Goal: Task Accomplishment & Management: Complete application form

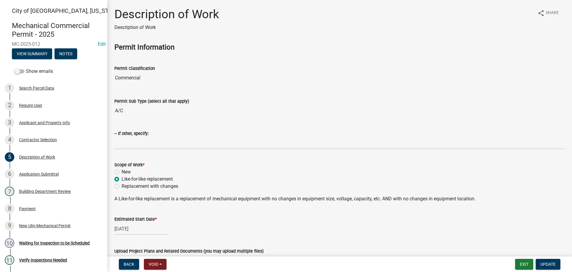
scroll to position [53, 0]
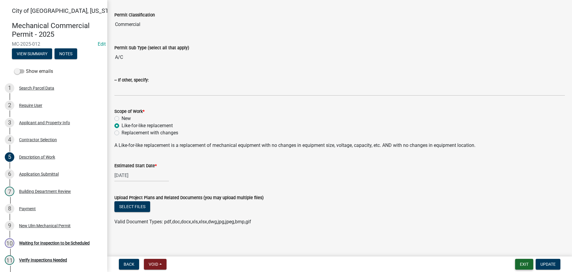
click at [521, 262] on button "Exit" at bounding box center [524, 263] width 18 height 11
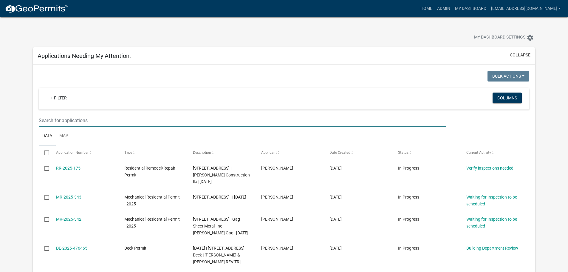
click at [66, 117] on input "text" at bounding box center [242, 120] width 407 height 12
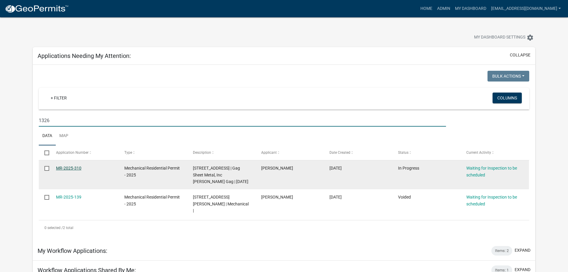
type input "1326"
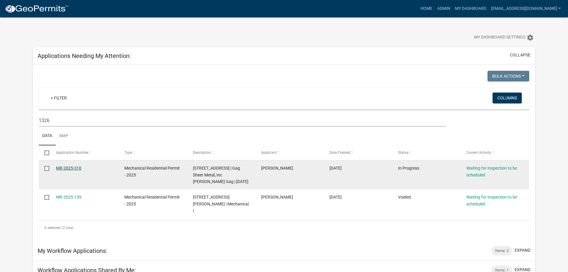
click at [63, 167] on link "MR-2025-310" at bounding box center [68, 167] width 25 height 5
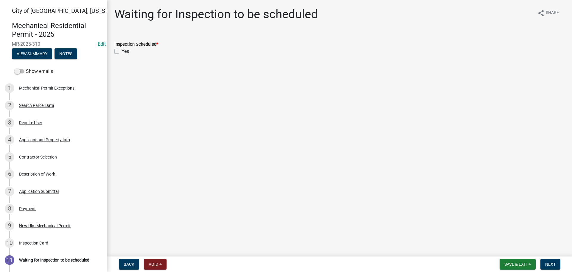
drag, startPoint x: 114, startPoint y: 51, endPoint x: 119, endPoint y: 52, distance: 5.3
click at [117, 50] on div "Inspection Scheduled * Yes" at bounding box center [340, 43] width 460 height 21
click at [119, 50] on div "Yes" at bounding box center [339, 51] width 451 height 7
click at [122, 51] on label "Yes" at bounding box center [125, 51] width 7 height 7
click at [122, 51] on input "Yes" at bounding box center [124, 50] width 4 height 4
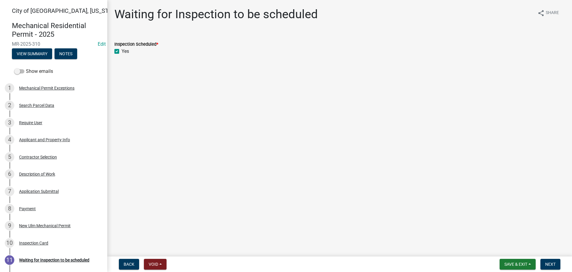
checkbox input "true"
click at [554, 261] on span "Next" at bounding box center [551, 263] width 10 height 5
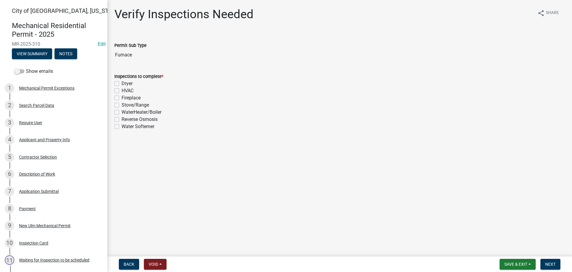
click at [122, 91] on label "HVAC" at bounding box center [128, 90] width 12 height 7
click at [122, 91] on input "HVAC" at bounding box center [124, 89] width 4 height 4
checkbox input "true"
checkbox input "false"
checkbox input "true"
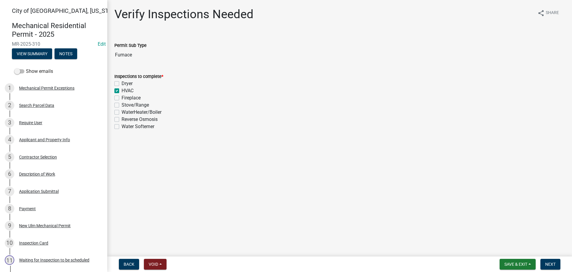
checkbox input "false"
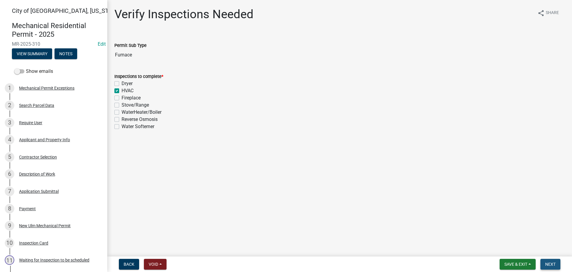
click at [545, 259] on button "Next" at bounding box center [551, 263] width 20 height 11
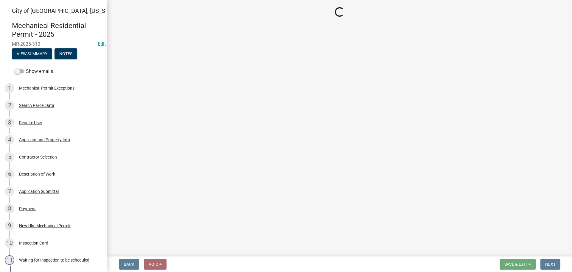
select select "805d55ac-e238-4e04-8f8e-acc067f36c3e"
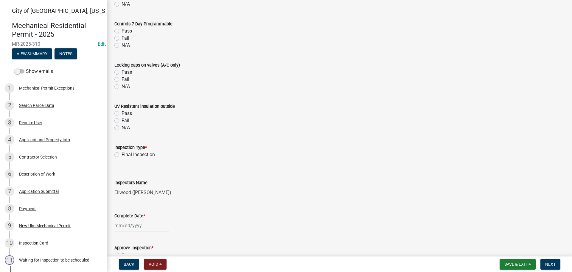
scroll to position [566, 0]
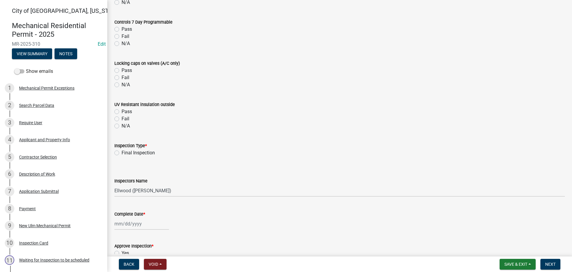
click at [122, 153] on label "Final Inspection" at bounding box center [138, 152] width 33 height 7
click at [122, 153] on input "Final Inspection" at bounding box center [124, 151] width 4 height 4
radio input "true"
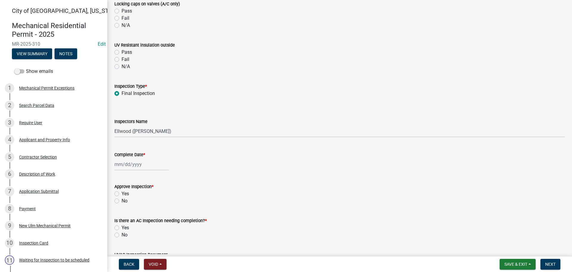
scroll to position [626, 0]
click at [131, 135] on select "Select Item... [PERSON_NAME] ([PERSON_NAME] - City of [GEOGRAPHIC_DATA]) [GEOGR…" at bounding box center [339, 131] width 451 height 12
select select "cd72df13-1819-4c17-818e-bd68a66556fb"
click at [114, 125] on select "Select Item... [PERSON_NAME] ([PERSON_NAME] - City of [GEOGRAPHIC_DATA]) [GEOGR…" at bounding box center [339, 131] width 451 height 12
select select "9"
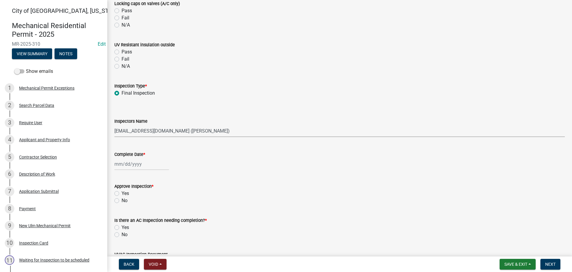
select select "2025"
click at [130, 167] on div "[PERSON_NAME] Feb Mar Apr [PERSON_NAME][DATE] Oct Nov [DATE] 1526 1527 1528 152…" at bounding box center [141, 164] width 55 height 12
click at [152, 208] on div "11" at bounding box center [149, 205] width 10 height 10
type input "[DATE]"
drag, startPoint x: 115, startPoint y: 193, endPoint x: 119, endPoint y: 196, distance: 5.5
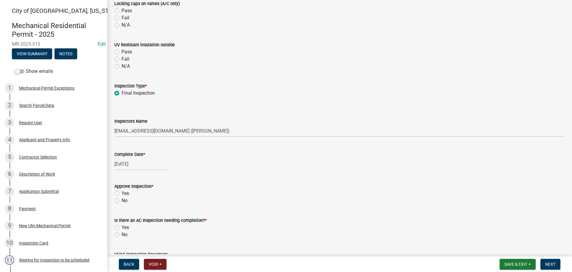
click at [122, 193] on label "Yes" at bounding box center [125, 193] width 7 height 7
click at [122, 193] on input "Yes" at bounding box center [124, 192] width 4 height 4
radio input "true"
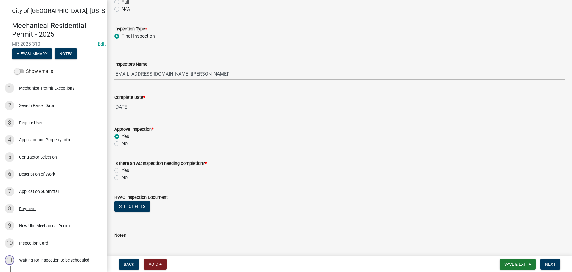
scroll to position [686, 0]
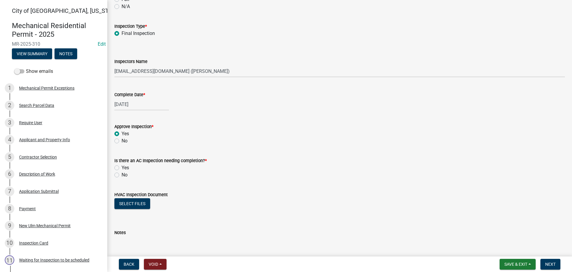
click at [122, 176] on label "No" at bounding box center [125, 174] width 6 height 7
click at [122, 175] on input "No" at bounding box center [124, 173] width 4 height 4
radio input "true"
click at [549, 258] on nav "Back Void Withdraw Lock Expire Void Save & Exit Save Save & Exit Next" at bounding box center [339, 264] width 465 height 16
click at [548, 261] on button "Next" at bounding box center [551, 263] width 20 height 11
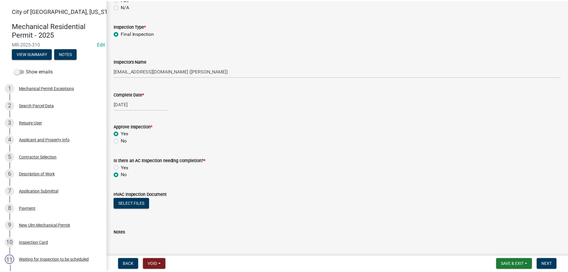
scroll to position [0, 0]
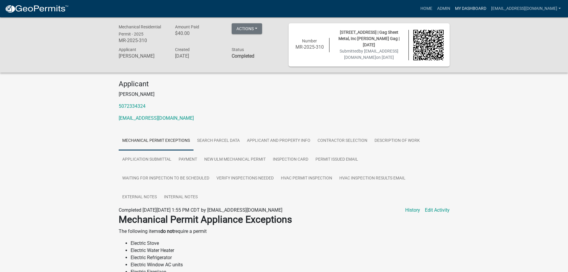
click at [476, 9] on link "My Dashboard" at bounding box center [471, 8] width 36 height 11
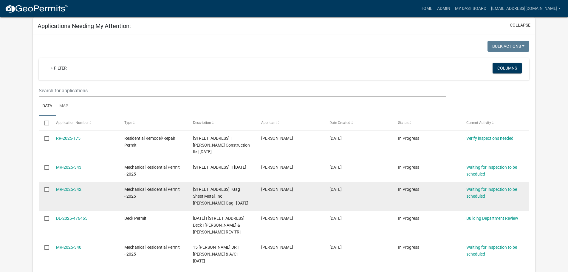
scroll to position [60, 0]
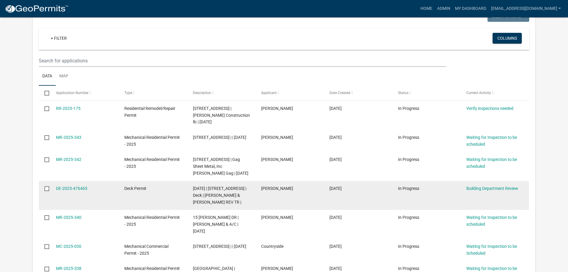
click at [76, 191] on div "DE-2025-476465" at bounding box center [84, 188] width 57 height 7
click at [69, 189] on link "DE-2025-476465" at bounding box center [71, 188] width 31 height 5
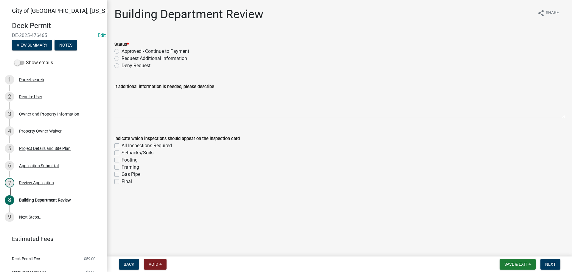
click at [122, 52] on label "Approved - Continue to Payment" at bounding box center [156, 51] width 68 height 7
click at [122, 52] on input "Approved - Continue to Payment" at bounding box center [124, 50] width 4 height 4
radio input "true"
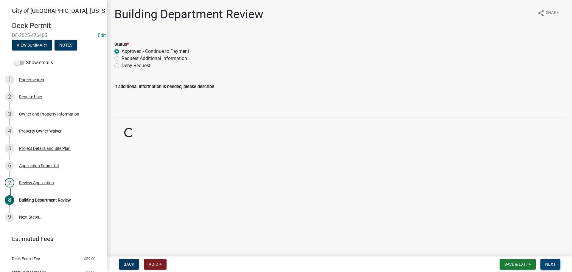
click at [547, 264] on span "Next" at bounding box center [551, 263] width 10 height 5
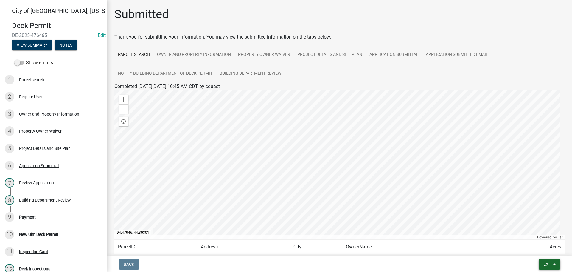
click at [547, 265] on span "Exit" at bounding box center [548, 263] width 9 height 5
click at [529, 249] on button "Save & Exit" at bounding box center [537, 248] width 48 height 14
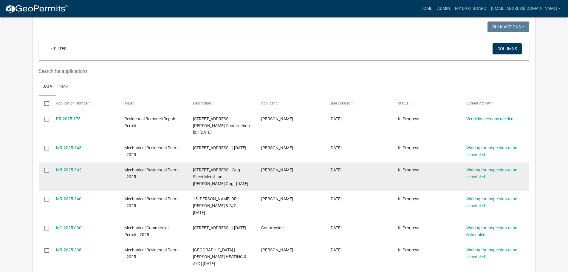
scroll to position [60, 0]
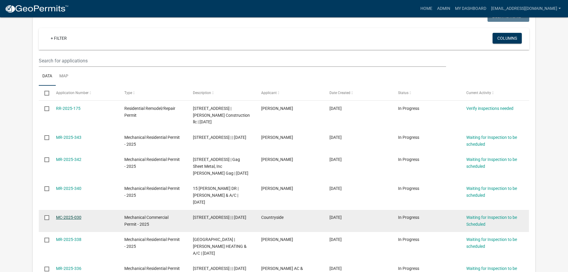
click at [65, 215] on link "MC-2025-030" at bounding box center [68, 217] width 25 height 5
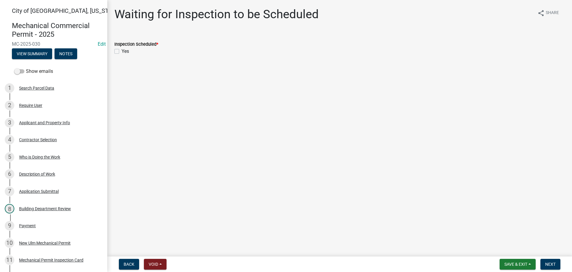
click at [122, 51] on label "Yes" at bounding box center [125, 51] width 7 height 7
click at [122, 51] on input "Yes" at bounding box center [124, 50] width 4 height 4
checkbox input "true"
click at [545, 262] on button "Next" at bounding box center [551, 263] width 20 height 11
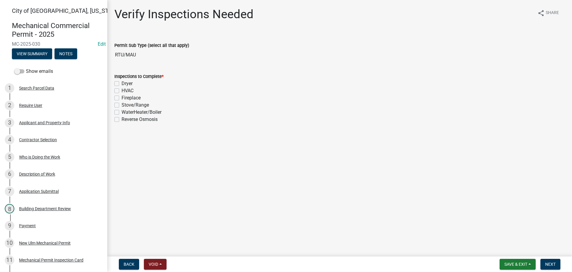
click at [122, 90] on label "HVAC" at bounding box center [128, 90] width 12 height 7
click at [122, 90] on input "HVAC" at bounding box center [124, 89] width 4 height 4
checkbox input "true"
checkbox input "false"
checkbox input "true"
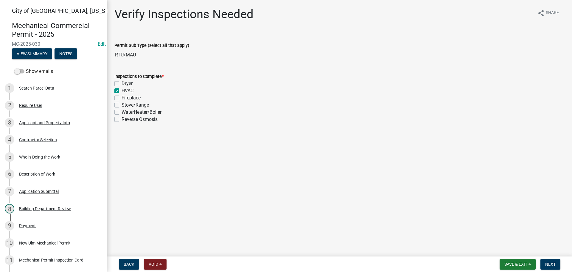
checkbox input "false"
click at [559, 262] on button "Next" at bounding box center [551, 263] width 20 height 11
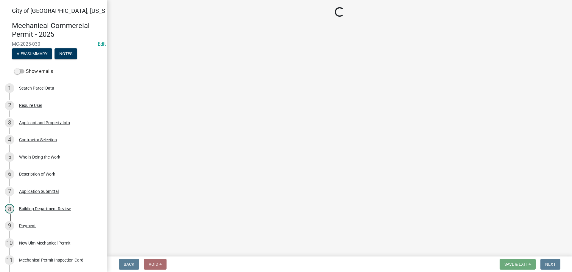
select select "805d55ac-e238-4e04-8f8e-acc067f36c3e"
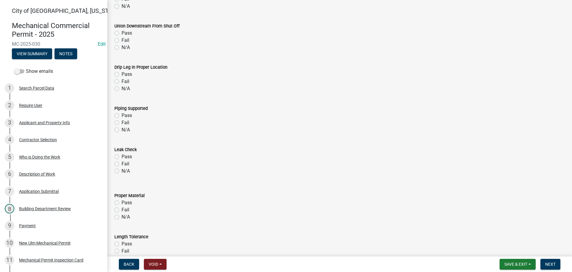
scroll to position [60, 0]
click at [122, 163] on label "Fail" at bounding box center [126, 163] width 8 height 7
click at [122, 163] on input "Fail" at bounding box center [124, 162] width 4 height 4
radio input "true"
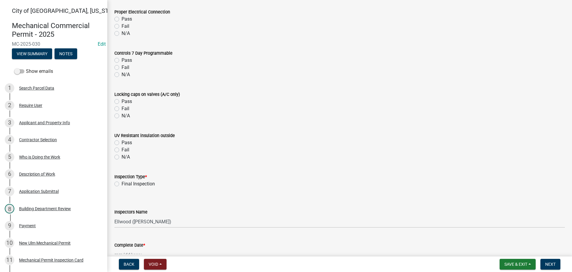
scroll to position [537, 0]
click at [122, 182] on label "Final Inspection" at bounding box center [138, 182] width 33 height 7
click at [122, 182] on input "Final Inspection" at bounding box center [124, 181] width 4 height 4
radio input "true"
click at [127, 212] on label "Inspectors Name" at bounding box center [130, 211] width 33 height 4
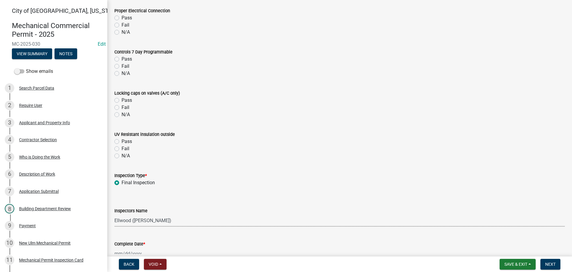
click at [127, 214] on select "Select Item... Ellwood ([PERSON_NAME]) [EMAIL_ADDRESS][DOMAIN_NAME] ([PERSON_NA…" at bounding box center [339, 220] width 451 height 12
click at [128, 219] on select "Select Item... Ellwood ([PERSON_NAME]) [EMAIL_ADDRESS][DOMAIN_NAME] ([PERSON_NA…" at bounding box center [339, 220] width 451 height 12
select select "cd72df13-1819-4c17-818e-bd68a66556fb"
click at [114, 214] on select "Select Item... Ellwood ([PERSON_NAME]) [EMAIL_ADDRESS][DOMAIN_NAME] ([PERSON_NA…" at bounding box center [339, 220] width 451 height 12
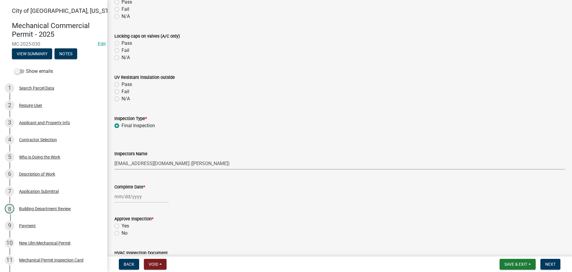
scroll to position [596, 0]
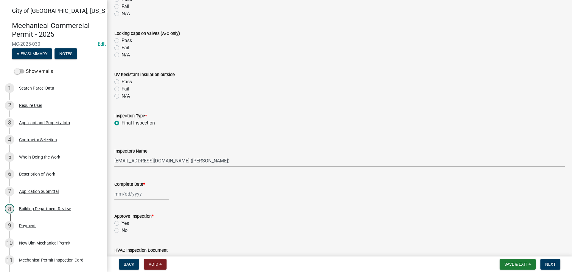
click at [130, 194] on div at bounding box center [141, 194] width 55 height 12
select select "9"
select select "2025"
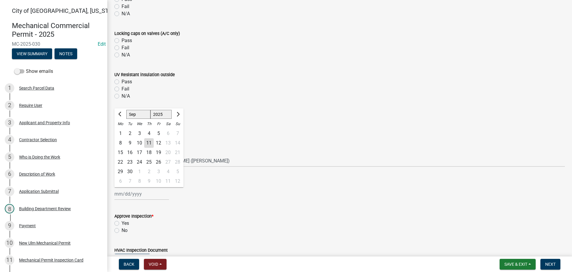
click at [144, 142] on div "10" at bounding box center [140, 143] width 10 height 10
type input "[DATE]"
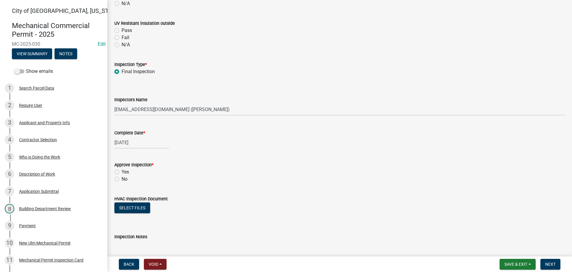
scroll to position [656, 0]
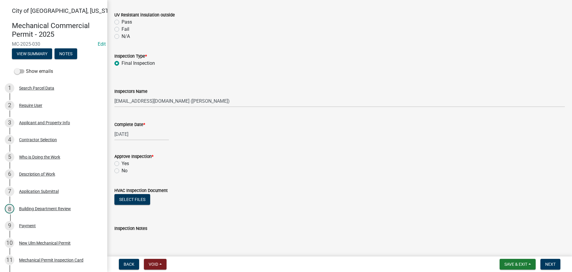
click at [114, 171] on div "Approve Inspection * Yes No" at bounding box center [340, 159] width 460 height 29
click at [122, 171] on label "No" at bounding box center [125, 170] width 6 height 7
click at [122, 171] on input "No" at bounding box center [124, 169] width 4 height 4
radio input "true"
click at [553, 265] on span "Next" at bounding box center [551, 263] width 10 height 5
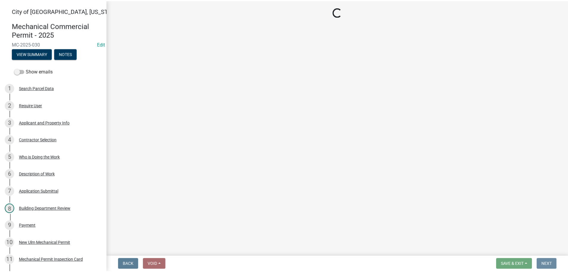
scroll to position [0, 0]
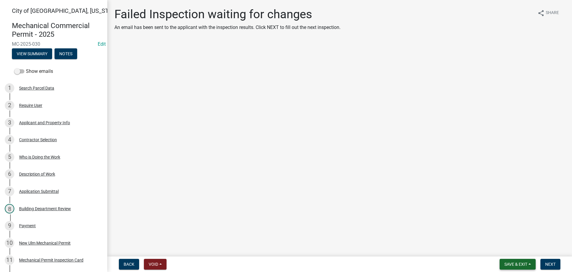
click at [523, 264] on span "Save & Exit" at bounding box center [516, 263] width 23 height 5
click at [512, 253] on button "Save & Exit" at bounding box center [512, 248] width 48 height 14
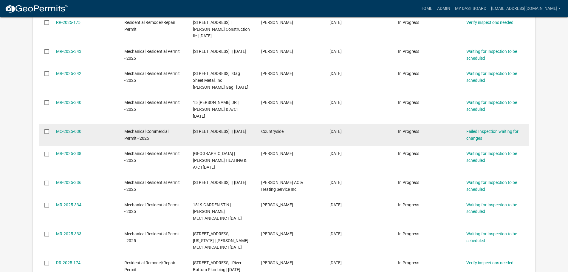
scroll to position [149, 0]
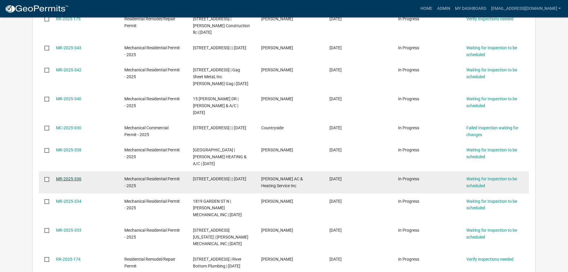
click at [69, 176] on link "MR-2025-336" at bounding box center [68, 178] width 25 height 5
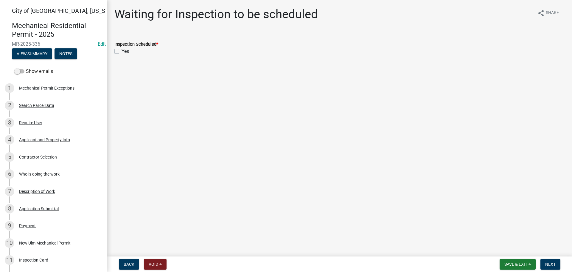
click at [122, 52] on label "Yes" at bounding box center [125, 51] width 7 height 7
click at [122, 52] on input "Yes" at bounding box center [124, 50] width 4 height 4
checkbox input "true"
click at [544, 264] on button "Next" at bounding box center [551, 263] width 20 height 11
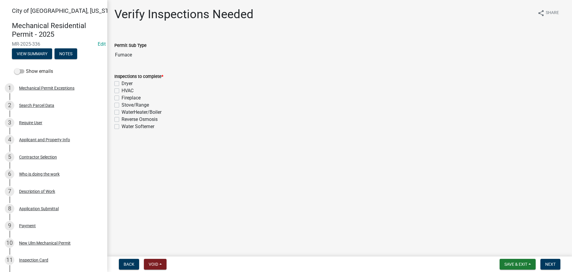
click at [122, 91] on label "HVAC" at bounding box center [128, 90] width 12 height 7
click at [122, 91] on input "HVAC" at bounding box center [124, 89] width 4 height 4
checkbox input "true"
checkbox input "false"
checkbox input "true"
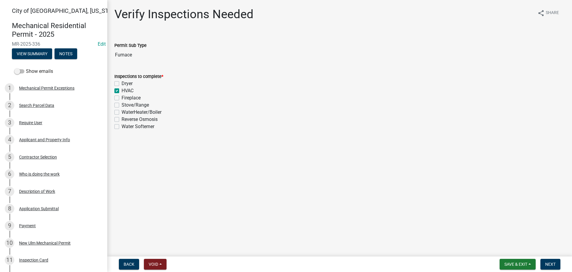
checkbox input "false"
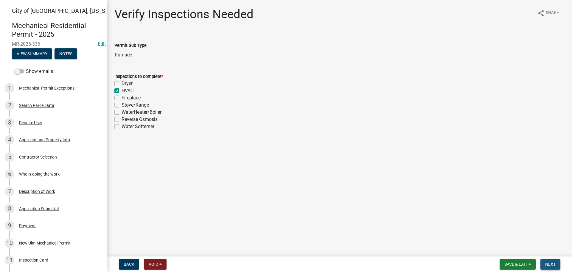
click at [555, 265] on span "Next" at bounding box center [551, 263] width 10 height 5
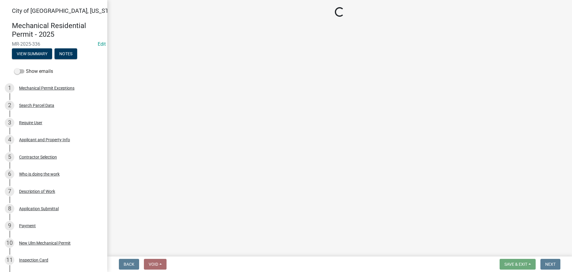
select select "805d55ac-e238-4e04-8f8e-acc067f36c3e"
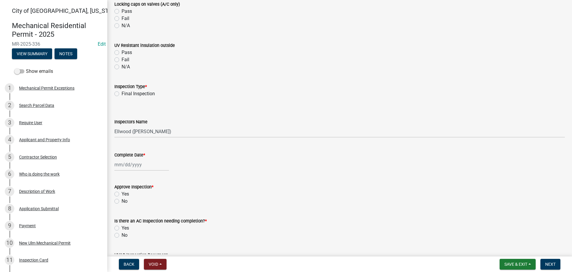
scroll to position [626, 0]
click at [122, 92] on label "Final Inspection" at bounding box center [138, 92] width 33 height 7
click at [122, 92] on input "Final Inspection" at bounding box center [124, 91] width 4 height 4
radio input "true"
click at [127, 132] on select "Select Item... [PERSON_NAME] ([PERSON_NAME] - City of [GEOGRAPHIC_DATA]) [GEOGR…" at bounding box center [339, 131] width 451 height 12
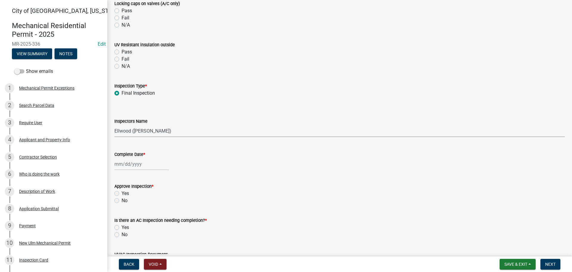
select select "cd72df13-1819-4c17-818e-bd68a66556fb"
click at [114, 125] on select "Select Item... [PERSON_NAME] ([PERSON_NAME] - City of [GEOGRAPHIC_DATA]) [GEOGR…" at bounding box center [339, 131] width 451 height 12
click at [122, 163] on div at bounding box center [141, 164] width 55 height 12
select select "9"
select select "2025"
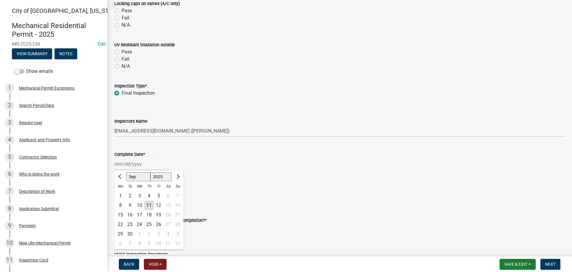
click at [129, 206] on div "9" at bounding box center [130, 205] width 10 height 10
type input "[DATE]"
click at [122, 192] on label "Yes" at bounding box center [125, 193] width 7 height 7
click at [122, 192] on input "Yes" at bounding box center [124, 192] width 4 height 4
radio input "true"
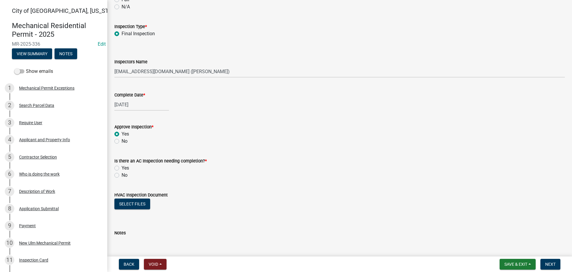
scroll to position [686, 0]
click at [122, 174] on label "No" at bounding box center [125, 174] width 6 height 7
click at [122, 174] on input "No" at bounding box center [124, 173] width 4 height 4
radio input "true"
click at [547, 263] on span "Next" at bounding box center [551, 263] width 10 height 5
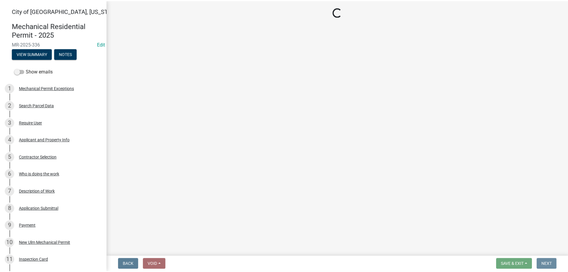
scroll to position [0, 0]
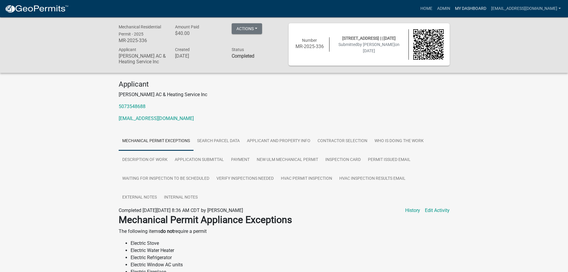
drag, startPoint x: 482, startPoint y: 1, endPoint x: 484, endPoint y: 5, distance: 4.1
click at [483, 1] on nav "more_horiz Home Admin My Dashboard [EMAIL_ADDRESS][DOMAIN_NAME] Admin Account L…" at bounding box center [284, 8] width 568 height 17
click at [483, 8] on link "My Dashboard" at bounding box center [471, 8] width 36 height 11
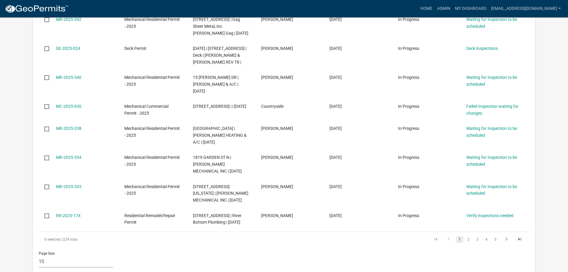
scroll to position [209, 0]
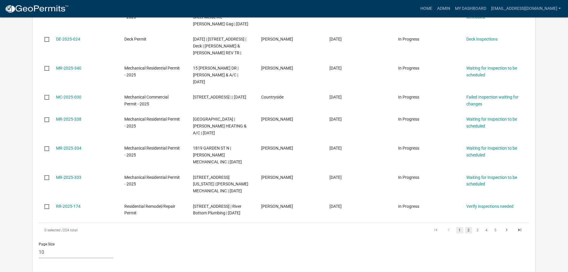
click at [469, 227] on link "2" at bounding box center [468, 230] width 7 height 7
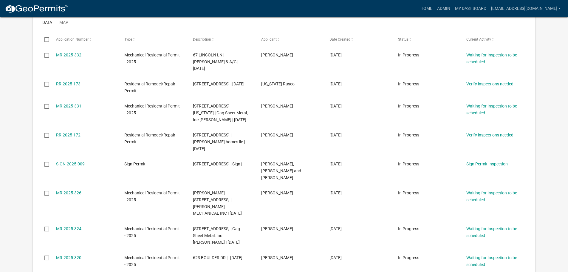
scroll to position [113, 0]
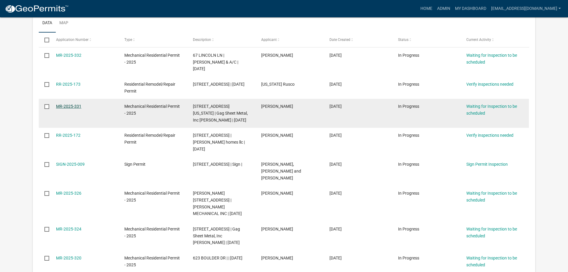
click at [62, 104] on link "MR-2025-331" at bounding box center [68, 106] width 25 height 5
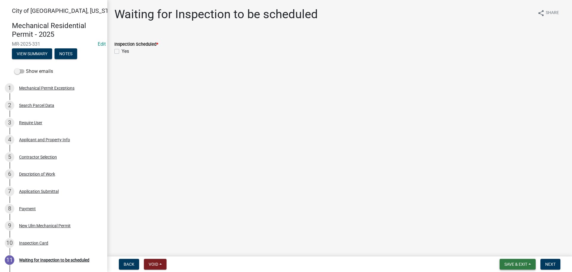
click at [527, 264] on span "Save & Exit" at bounding box center [516, 263] width 23 height 5
click at [507, 254] on button "Save & Exit" at bounding box center [512, 248] width 48 height 14
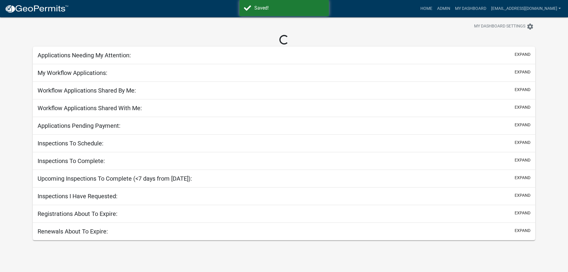
scroll to position [17, 0]
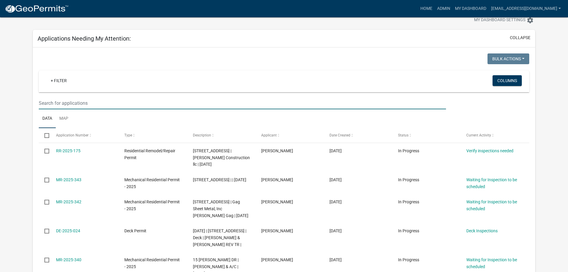
click at [47, 98] on input "text" at bounding box center [242, 103] width 407 height 12
type input "1814"
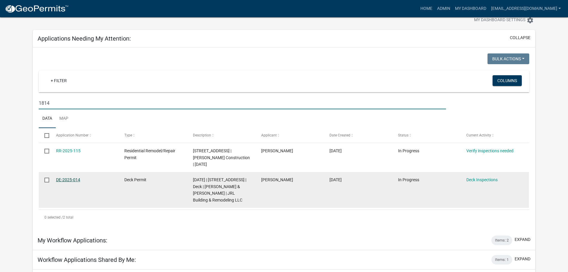
click at [79, 180] on link "DE-2025-014" at bounding box center [68, 179] width 24 height 5
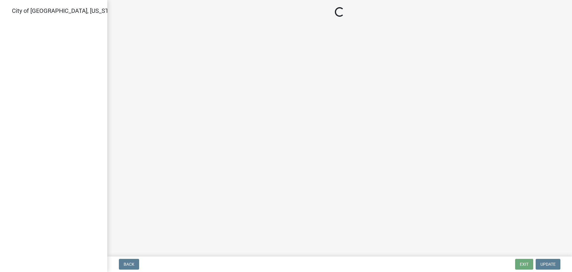
select select "805d55ac-e238-4e04-8f8e-acc067f36c3e"
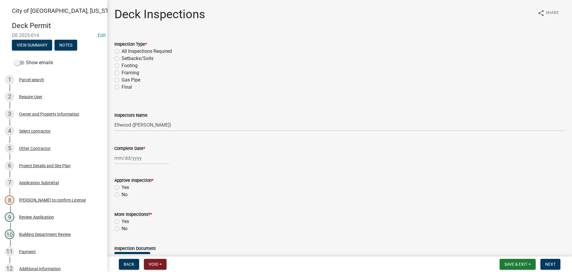
click at [119, 88] on div "Final" at bounding box center [339, 86] width 451 height 7
click at [122, 88] on label "Final" at bounding box center [127, 86] width 10 height 7
click at [122, 87] on input "Final" at bounding box center [124, 85] width 4 height 4
radio input "true"
click at [126, 125] on select "Select Item... Ellwood ([PERSON_NAME]) [EMAIL_ADDRESS][DOMAIN_NAME] ([PERSON_NA…" at bounding box center [339, 125] width 451 height 12
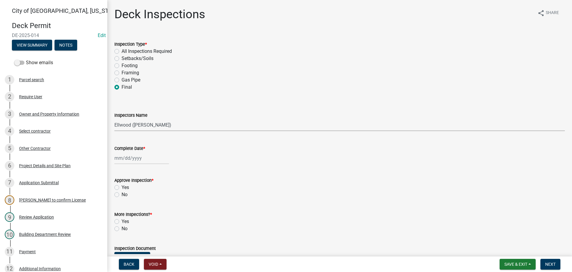
select select "cd72df13-1819-4c17-818e-bd68a66556fb"
click at [114, 119] on select "Select Item... Ellwood ([PERSON_NAME]) [EMAIL_ADDRESS][DOMAIN_NAME] ([PERSON_NA…" at bounding box center [339, 125] width 451 height 12
click at [126, 157] on div at bounding box center [141, 158] width 55 height 12
select select "9"
select select "2025"
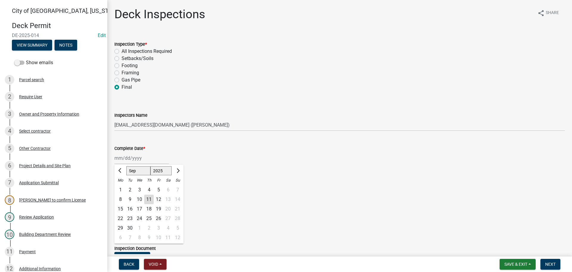
click at [121, 199] on div "8" at bounding box center [121, 199] width 10 height 10
type input "[DATE]"
select select "9"
select select "2025"
click at [129, 157] on div "[DATE] [PERSON_NAME] Apr May Jun [DATE] Aug Sep Oct Nov [DATE] 1526 1527 1528 1…" at bounding box center [141, 158] width 55 height 12
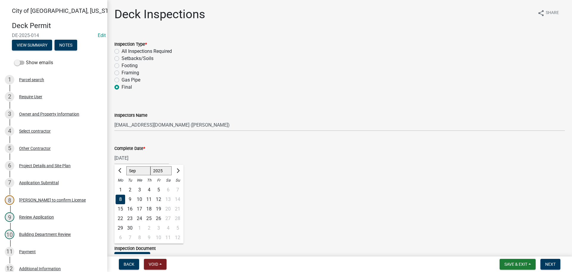
click at [129, 201] on div "9" at bounding box center [130, 199] width 10 height 10
type input "[DATE]"
click at [122, 185] on label "Yes" at bounding box center [125, 187] width 7 height 7
click at [122, 185] on input "Yes" at bounding box center [124, 186] width 4 height 4
radio input "true"
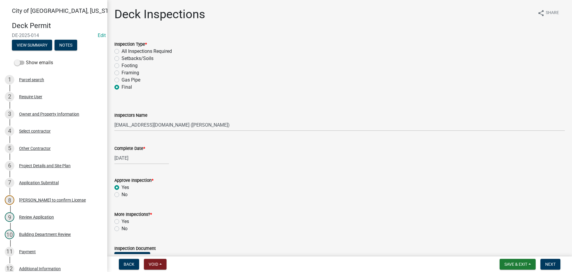
click at [122, 229] on label "No" at bounding box center [125, 228] width 6 height 7
click at [122, 229] on input "No" at bounding box center [124, 227] width 4 height 4
radio input "true"
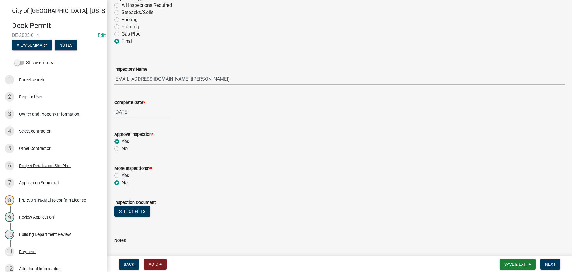
scroll to position [92, 0]
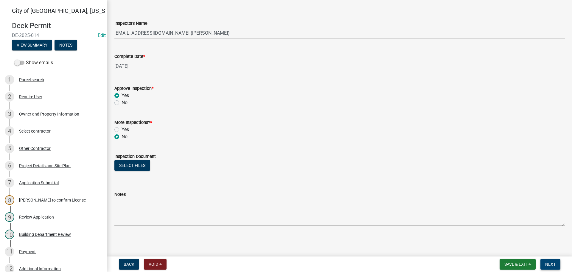
click at [550, 267] on button "Next" at bounding box center [551, 263] width 20 height 11
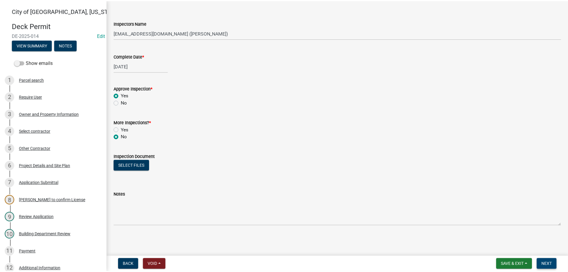
scroll to position [0, 0]
